Goal: Book appointment/travel/reservation

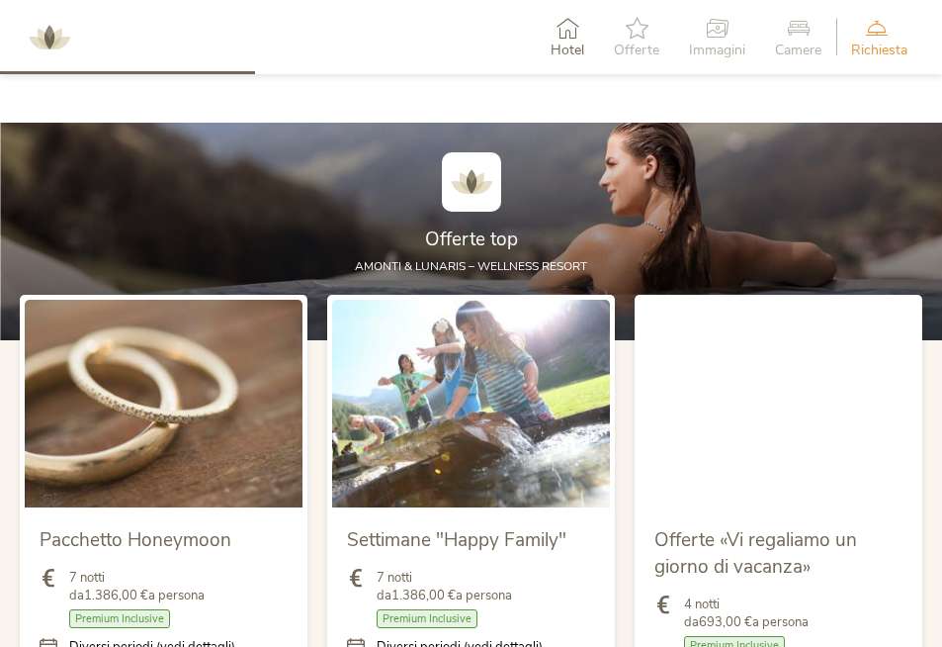
scroll to position [1934, 0]
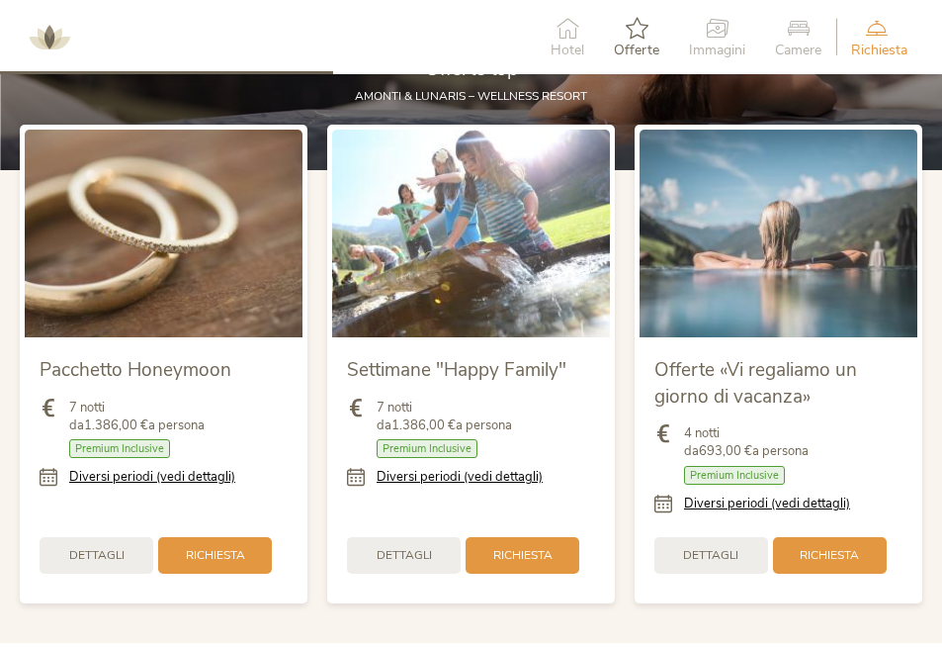
click at [417, 36] on div "Hotel Offerte [PERSON_NAME] Camere Richiesta Richiesta non vincolante" at bounding box center [471, 37] width 942 height 74
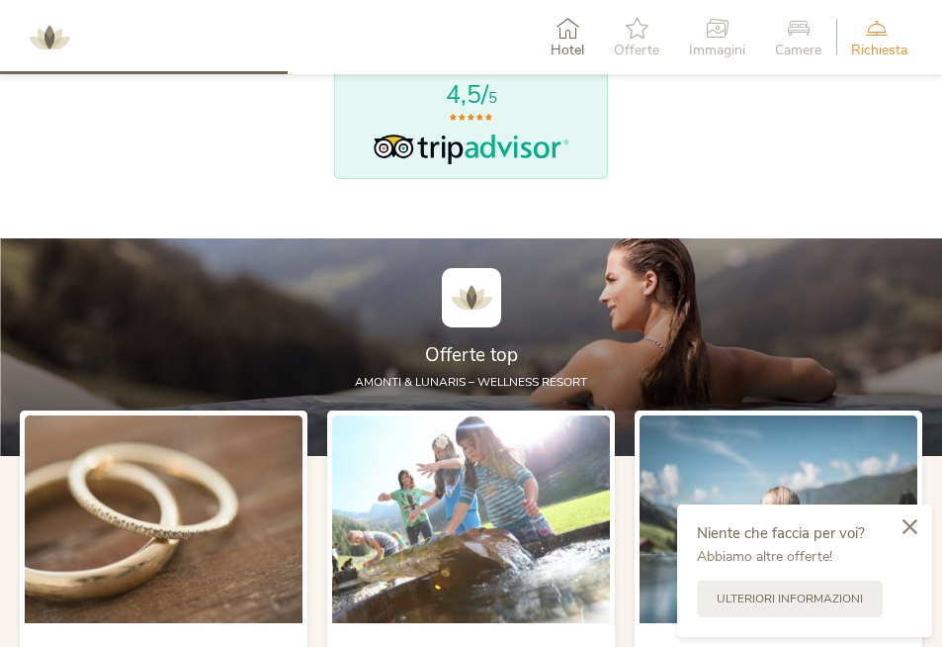
scroll to position [1465, 0]
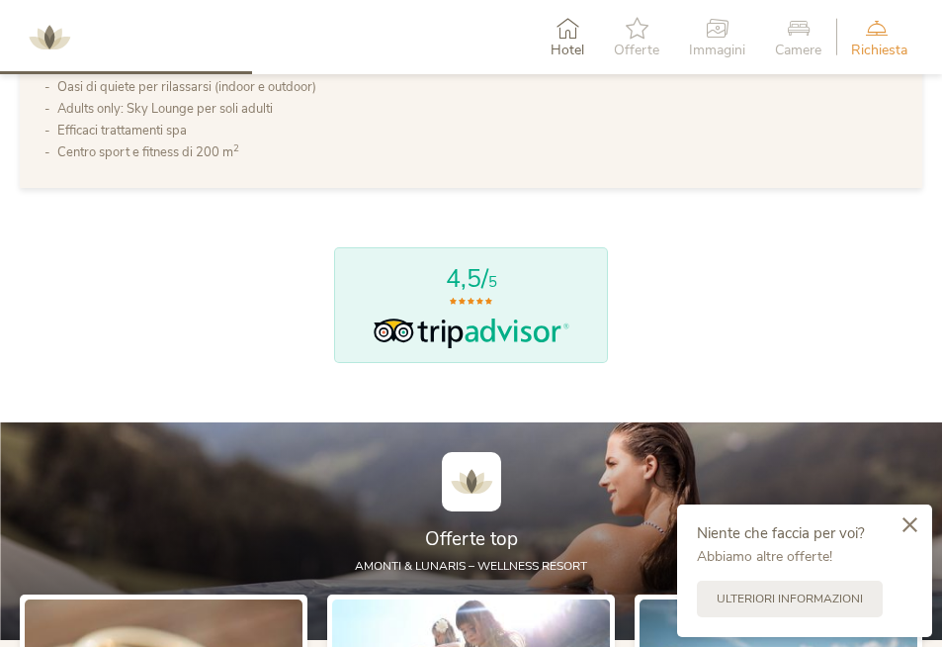
click at [911, 534] on div at bounding box center [910, 525] width 45 height 47
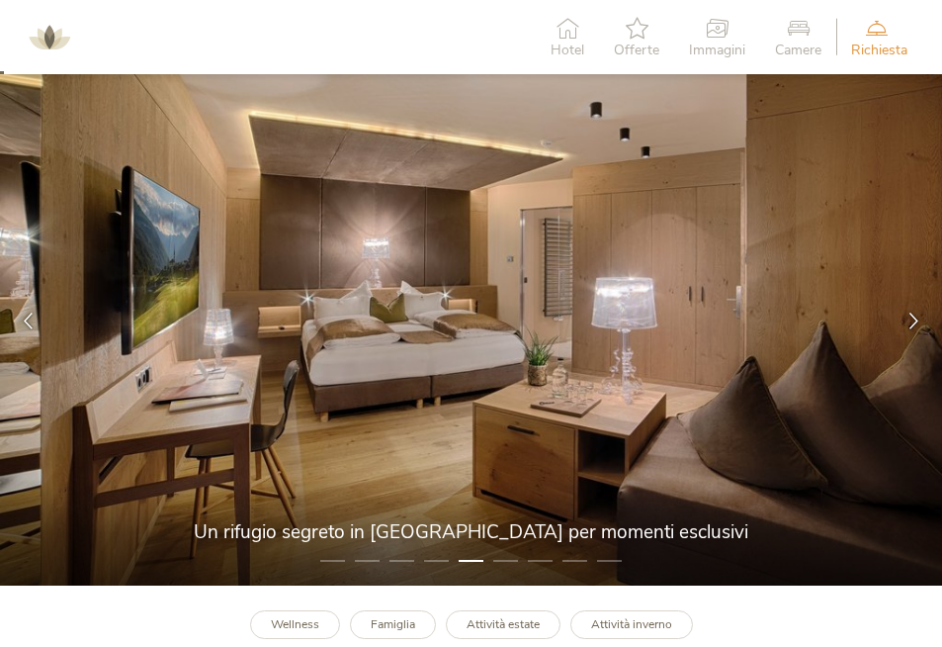
scroll to position [25, 0]
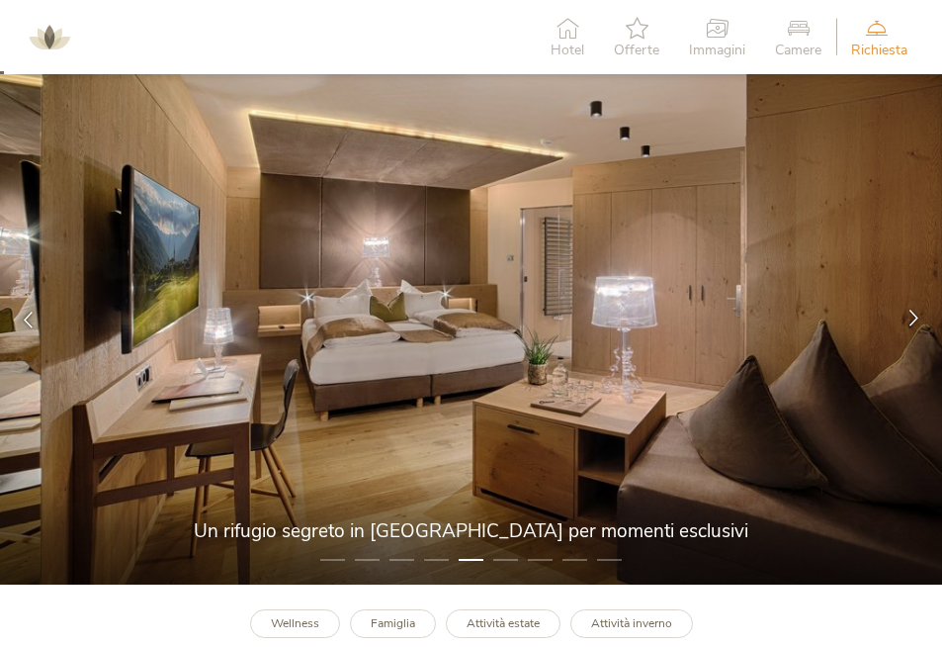
click at [914, 322] on icon at bounding box center [914, 318] width 17 height 17
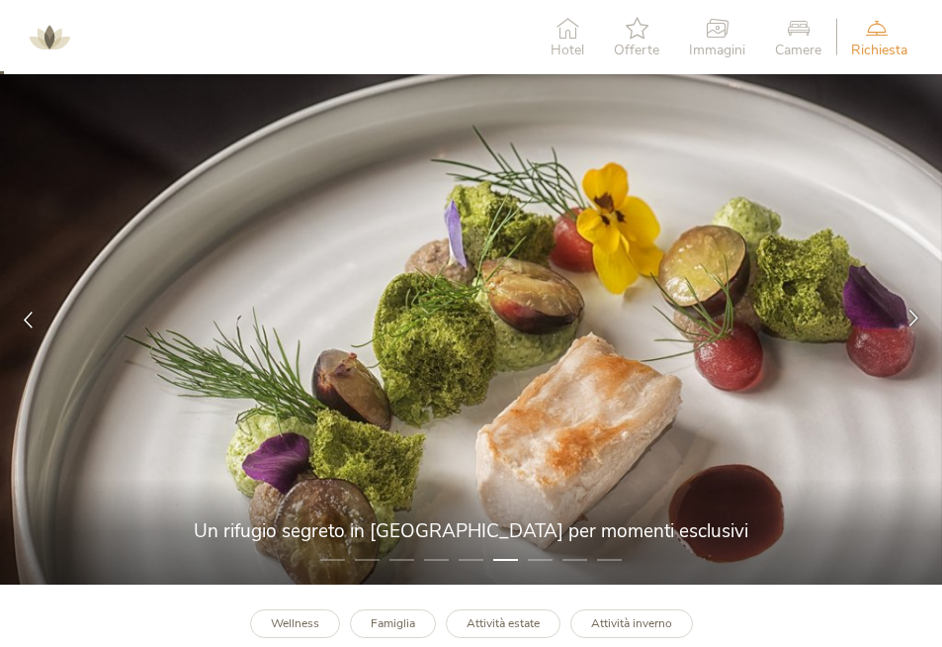
click at [914, 322] on icon at bounding box center [914, 318] width 17 height 17
click at [911, 319] on icon at bounding box center [914, 318] width 17 height 17
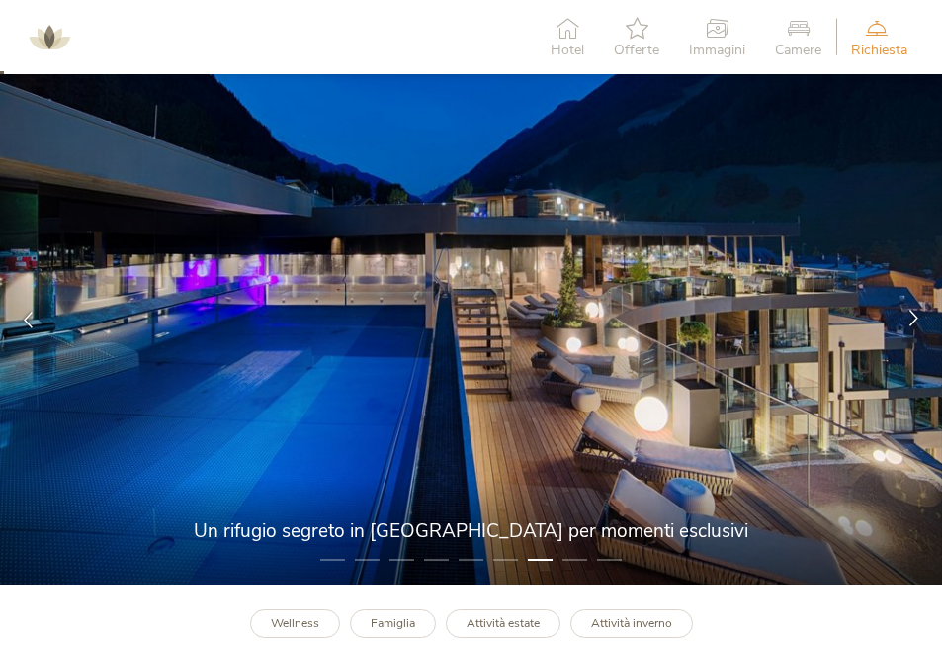
click at [911, 319] on icon at bounding box center [914, 318] width 17 height 17
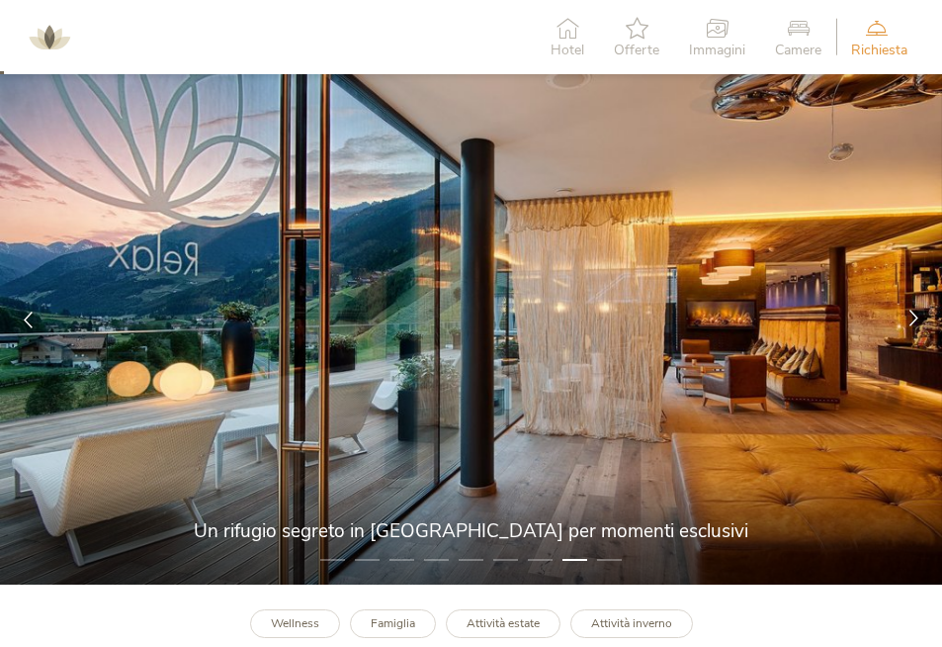
click at [911, 319] on icon at bounding box center [914, 318] width 17 height 17
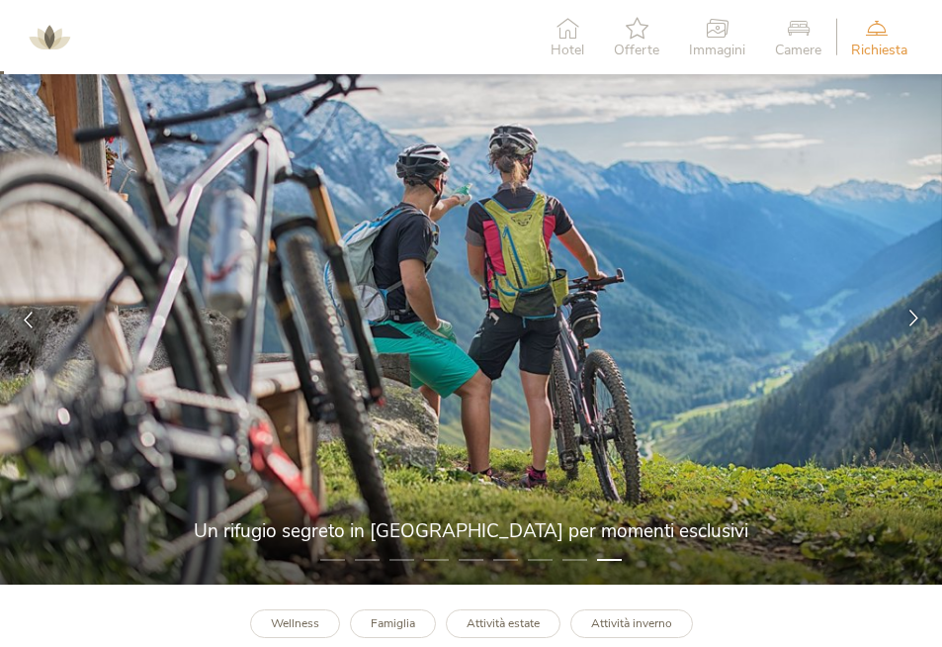
click at [911, 319] on icon at bounding box center [914, 318] width 17 height 17
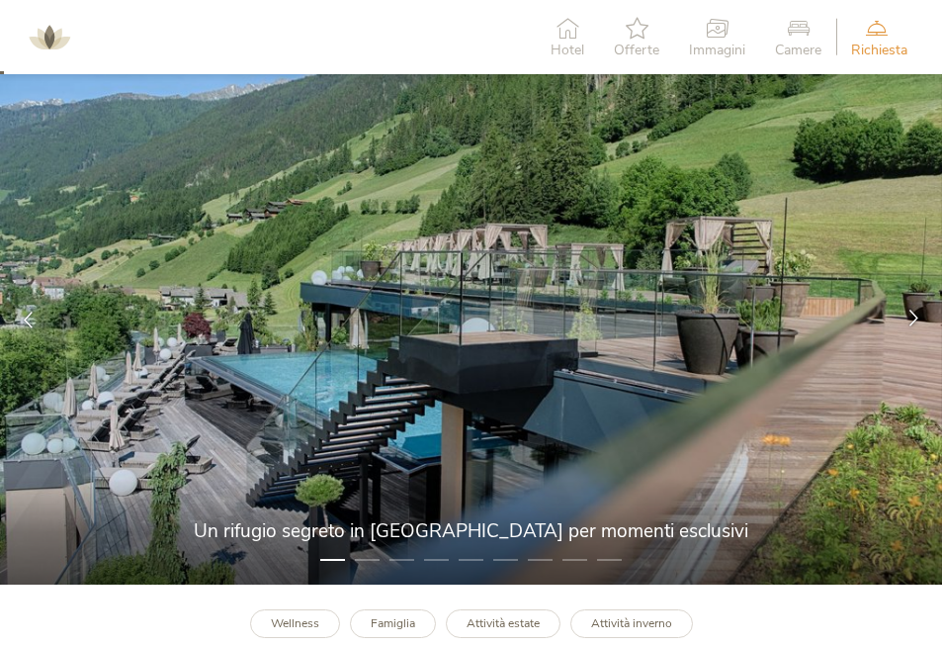
click at [911, 319] on icon at bounding box center [914, 318] width 17 height 17
click at [910, 319] on icon at bounding box center [914, 318] width 17 height 17
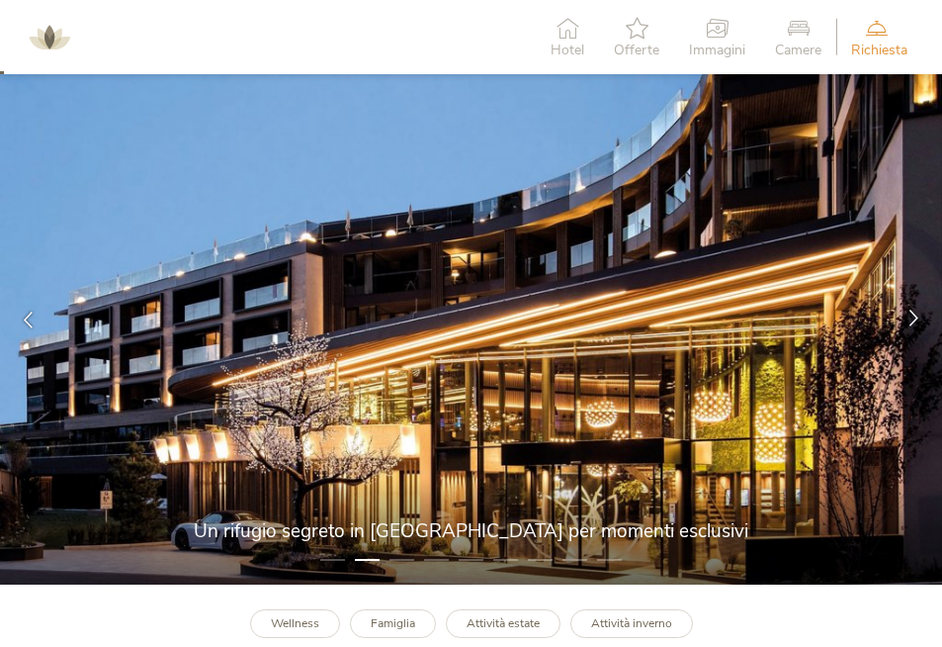
click at [910, 319] on icon at bounding box center [914, 318] width 17 height 17
